Goal: Transaction & Acquisition: Obtain resource

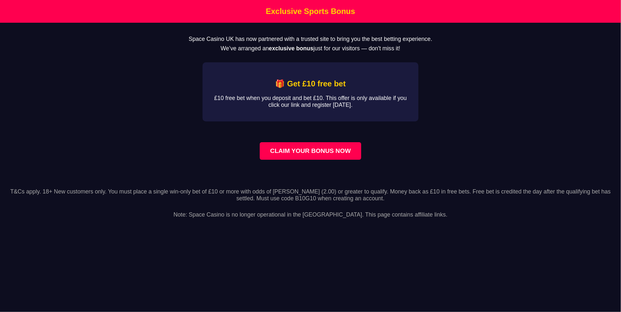
click at [334, 160] on link "CLAIM YOUR BONUS NOW" at bounding box center [310, 151] width 101 height 18
click at [341, 157] on link "CLAIM YOUR BONUS NOW" at bounding box center [310, 151] width 101 height 18
